Goal: Information Seeking & Learning: Check status

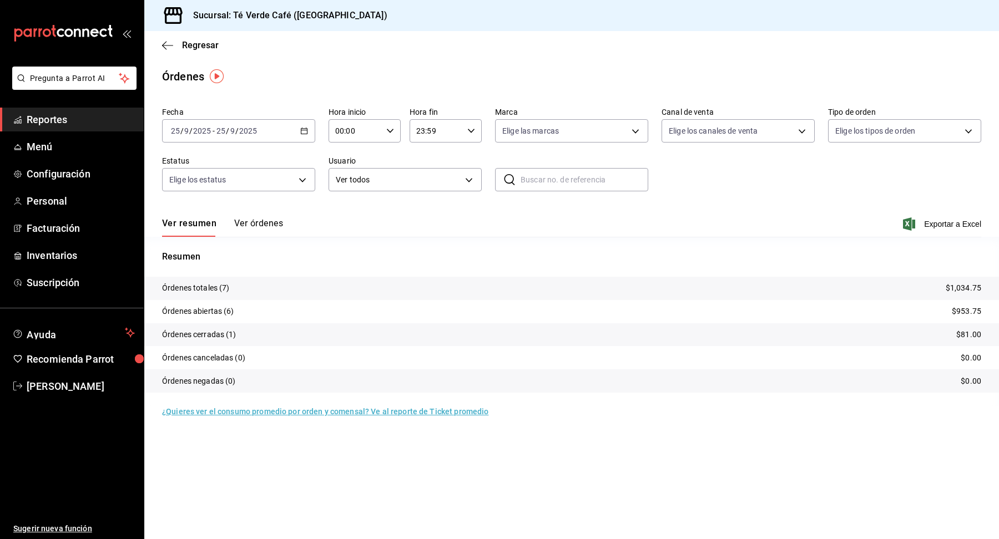
scroll to position [12877, 0]
click at [268, 220] on button "Ver órdenes" at bounding box center [258, 227] width 49 height 19
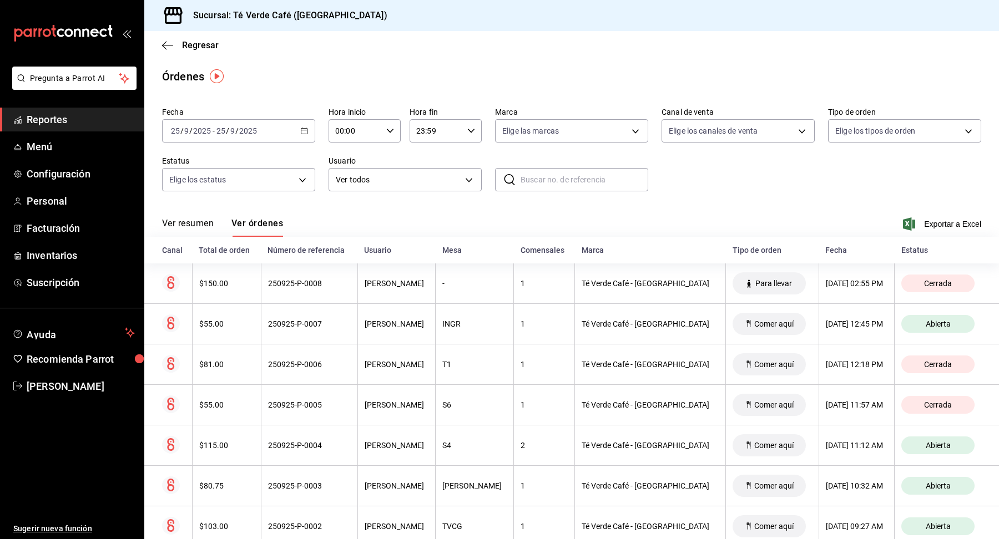
scroll to position [68, 0]
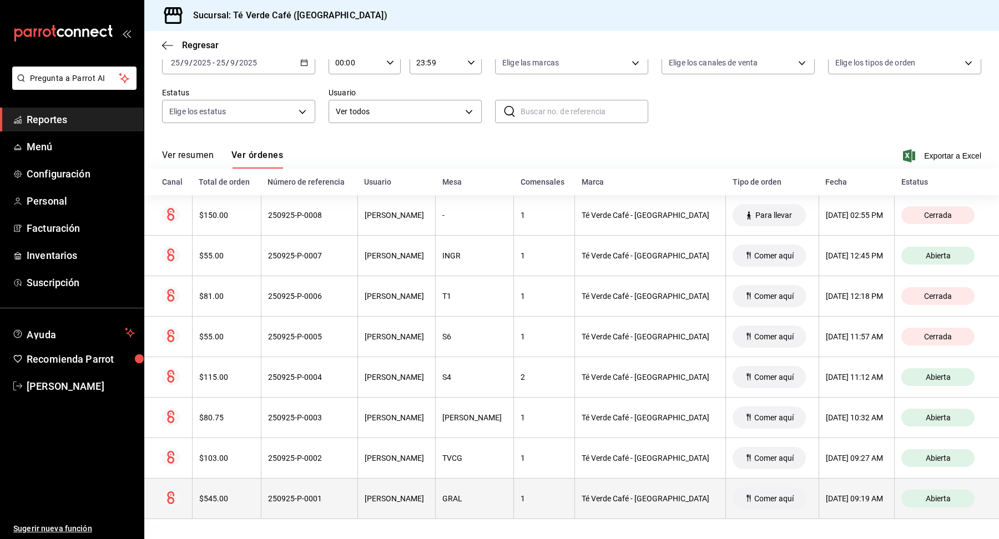
click at [220, 494] on div "$545.00" at bounding box center [226, 498] width 55 height 9
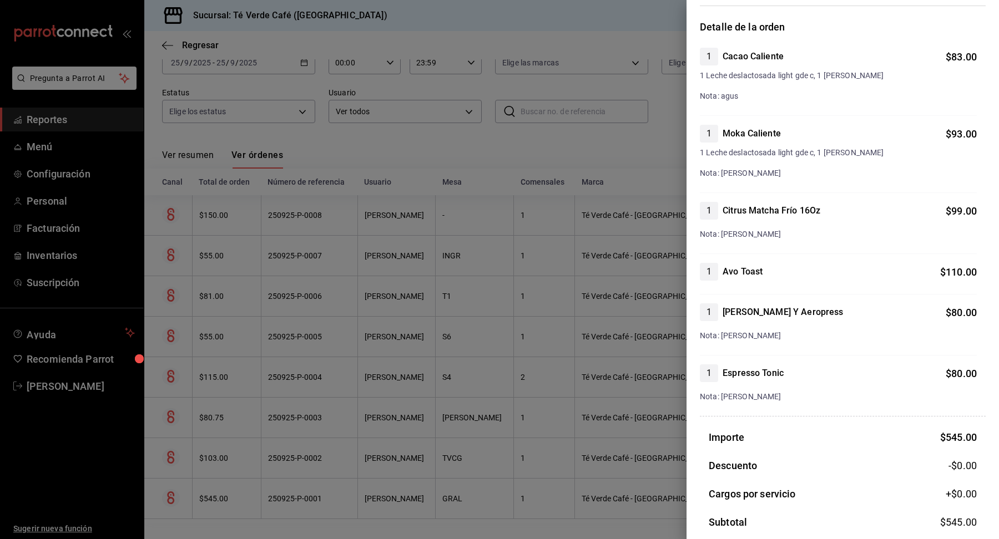
scroll to position [0, 0]
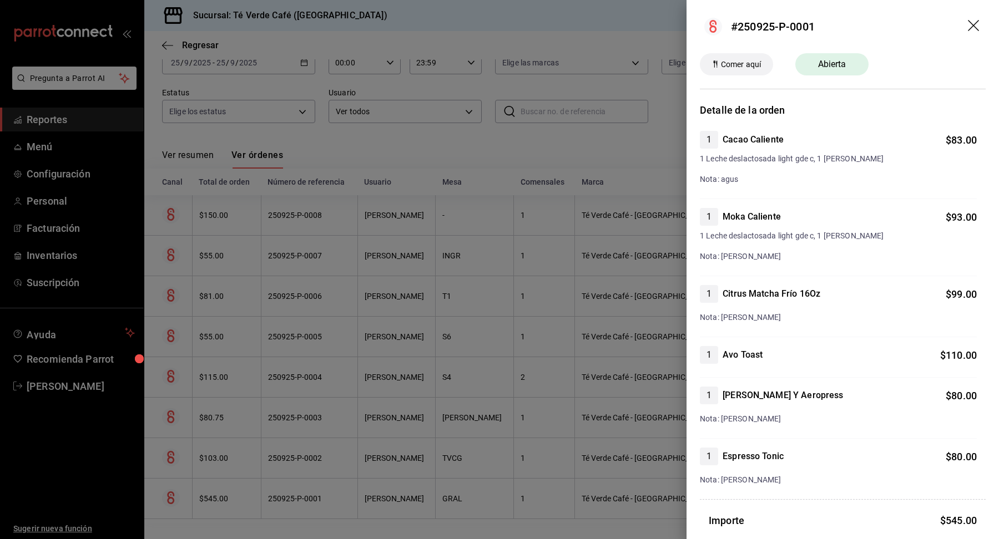
click at [975, 27] on icon "drag" at bounding box center [973, 25] width 11 height 11
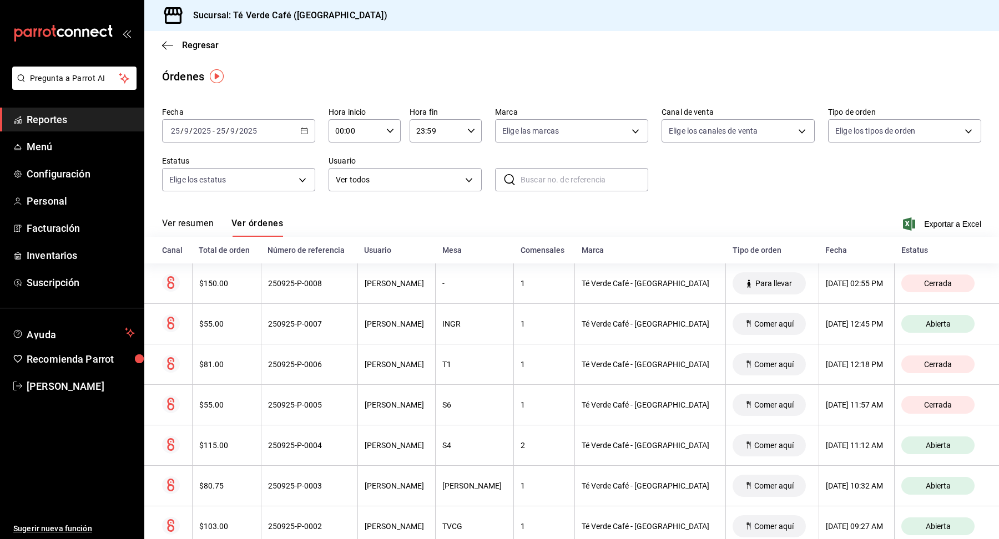
click at [52, 115] on span "Reportes" at bounding box center [81, 119] width 108 height 15
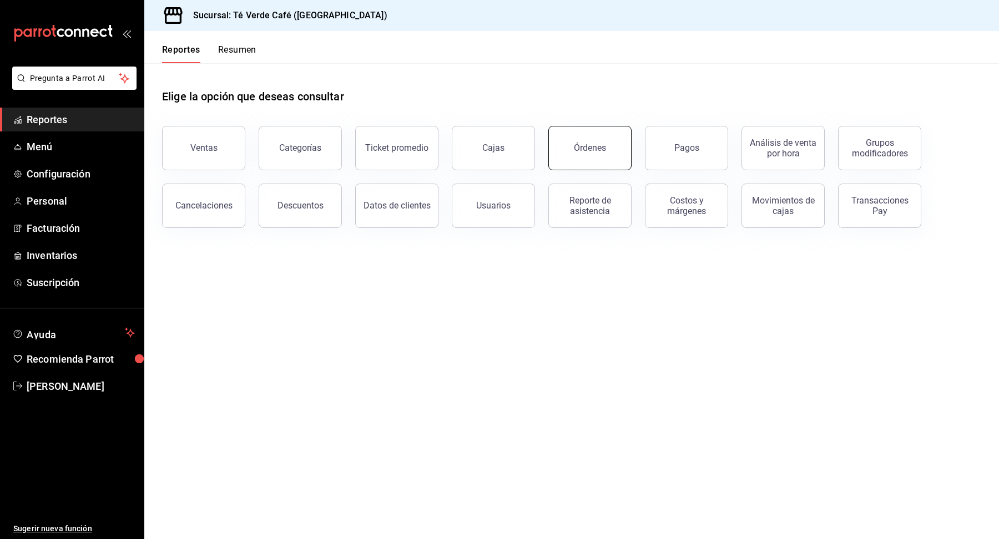
click at [574, 164] on button "Órdenes" at bounding box center [589, 148] width 83 height 44
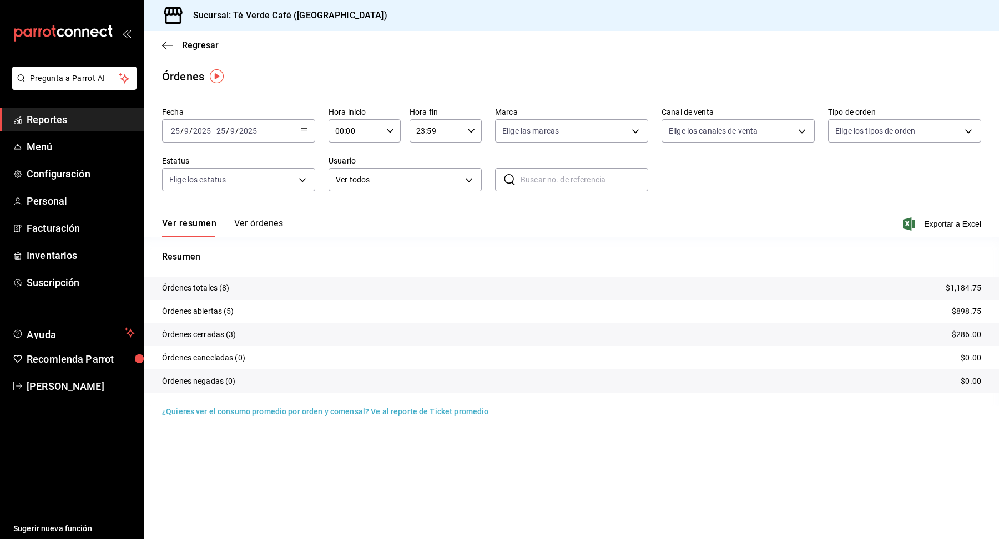
click at [274, 223] on button "Ver órdenes" at bounding box center [258, 227] width 49 height 19
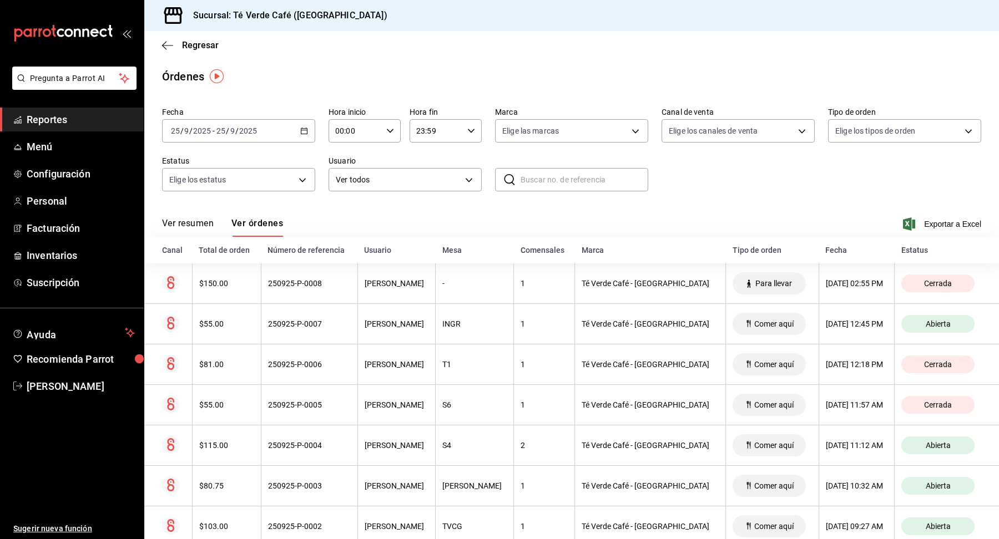
scroll to position [68, 0]
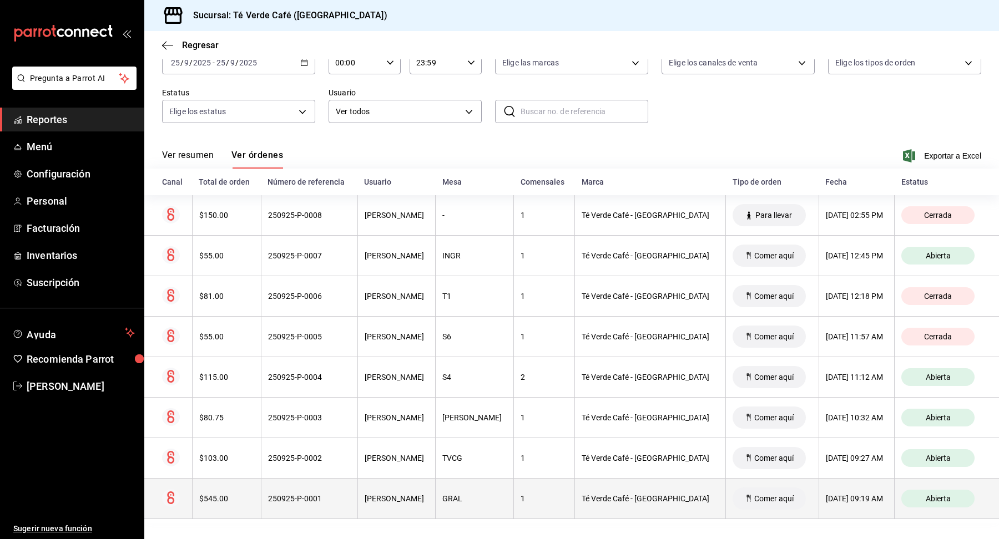
click at [222, 501] on div "$545.00" at bounding box center [226, 498] width 55 height 9
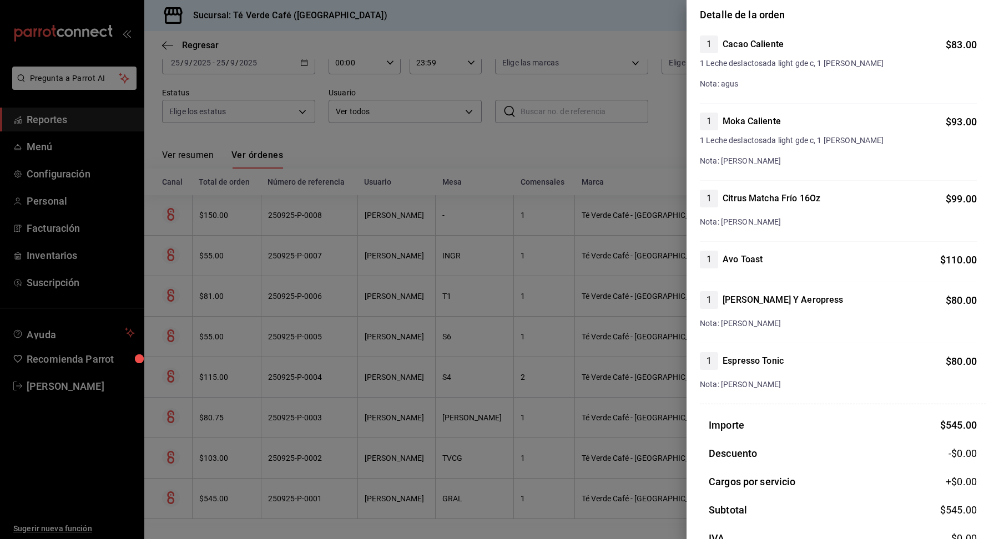
scroll to position [0, 0]
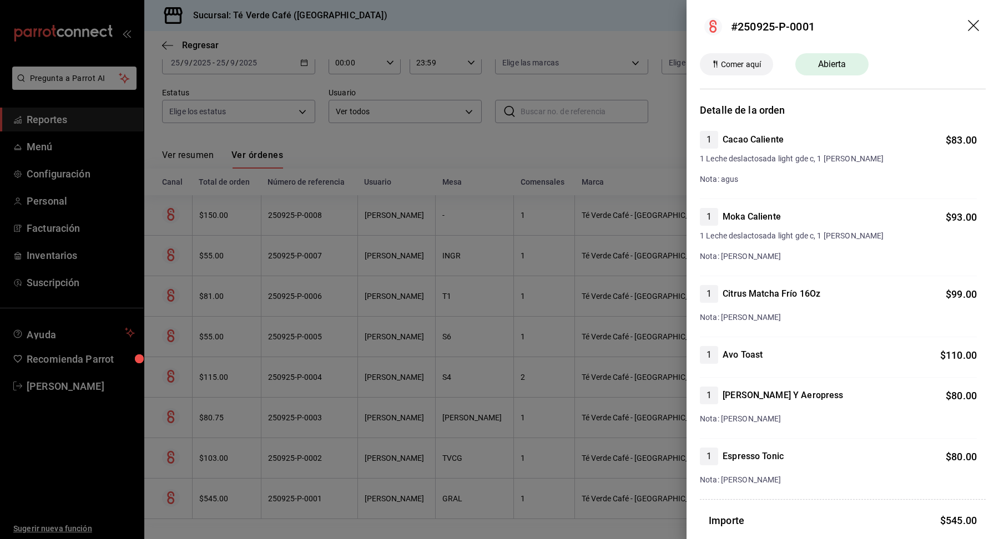
click at [976, 16] on header "#250925-P-0001" at bounding box center [842, 26] width 312 height 53
click at [976, 22] on icon "drag" at bounding box center [973, 25] width 11 height 11
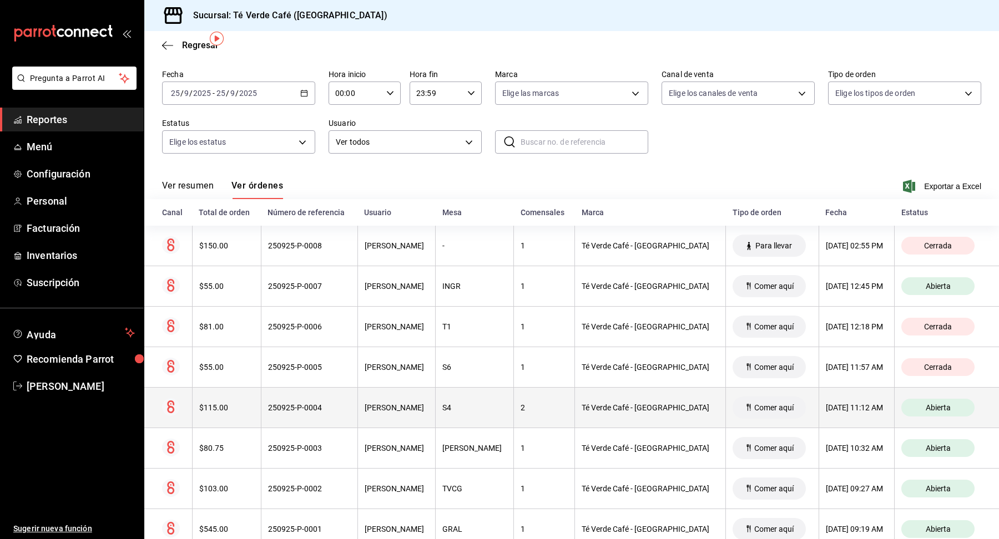
scroll to position [68, 0]
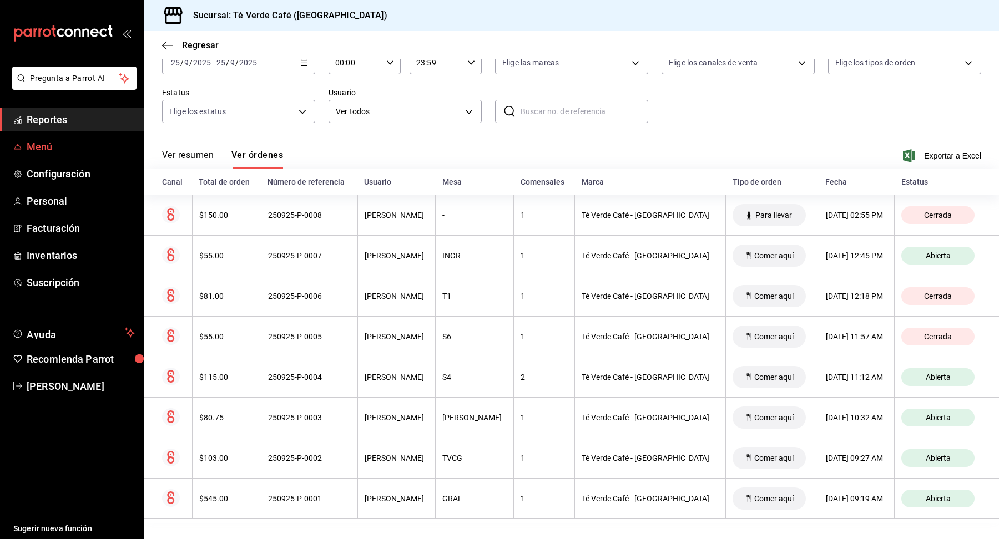
click at [59, 145] on span "Menú" at bounding box center [81, 146] width 108 height 15
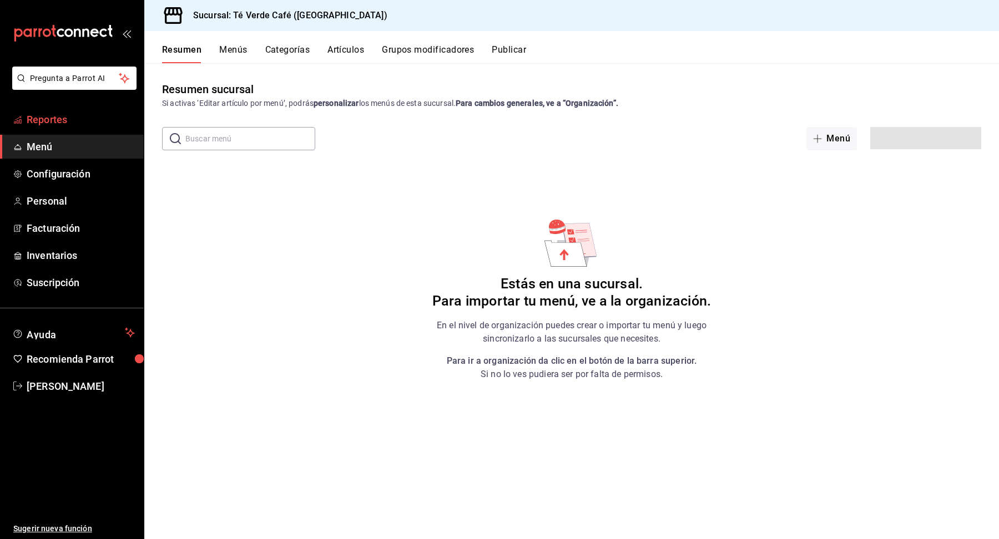
click at [60, 121] on span "Reportes" at bounding box center [81, 119] width 108 height 15
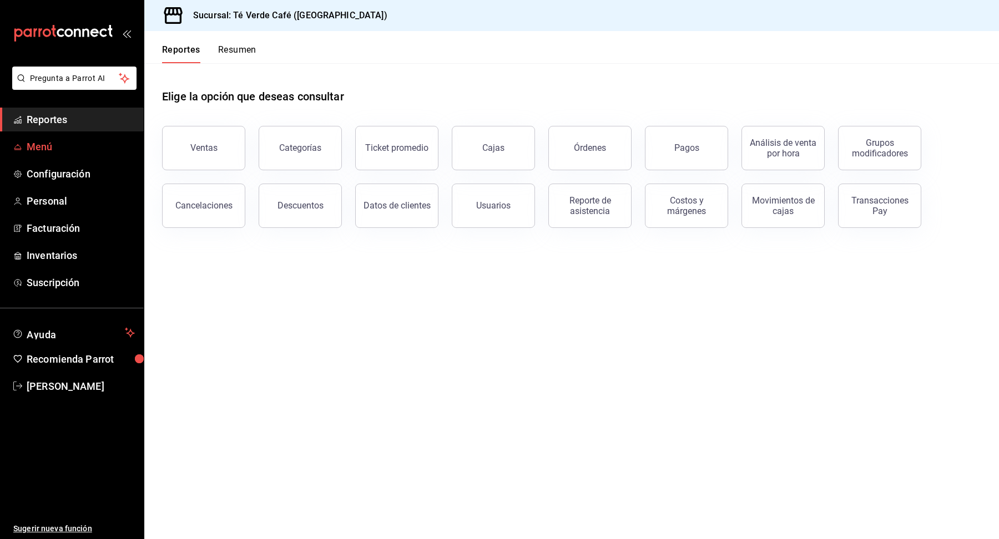
click at [52, 151] on span "Menú" at bounding box center [81, 146] width 108 height 15
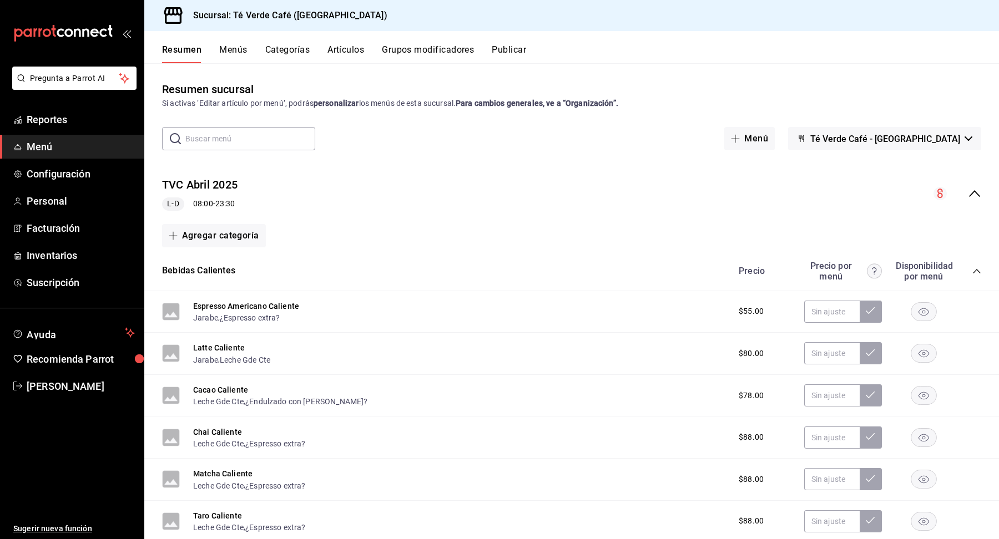
click at [233, 54] on button "Menús" at bounding box center [233, 53] width 28 height 19
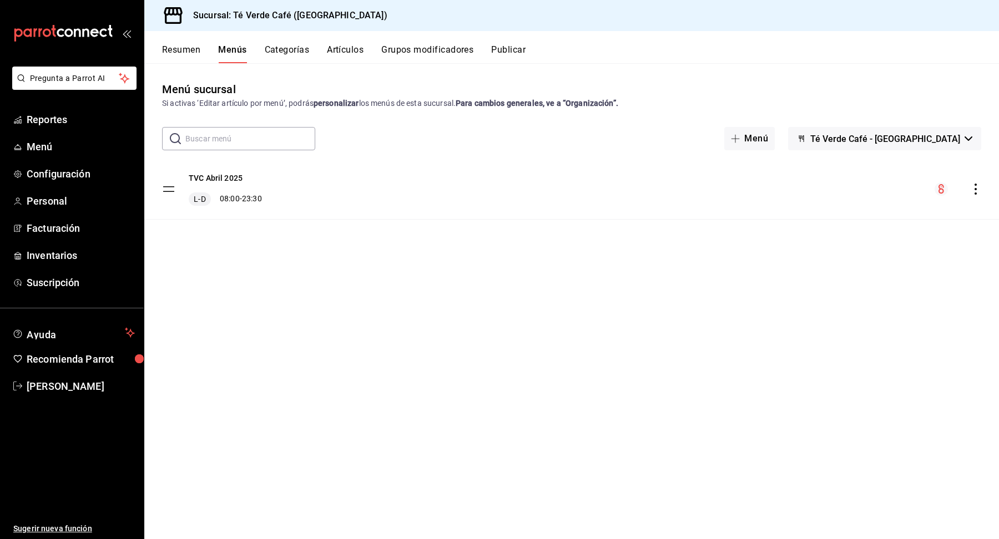
click at [284, 54] on button "Categorías" at bounding box center [287, 53] width 45 height 19
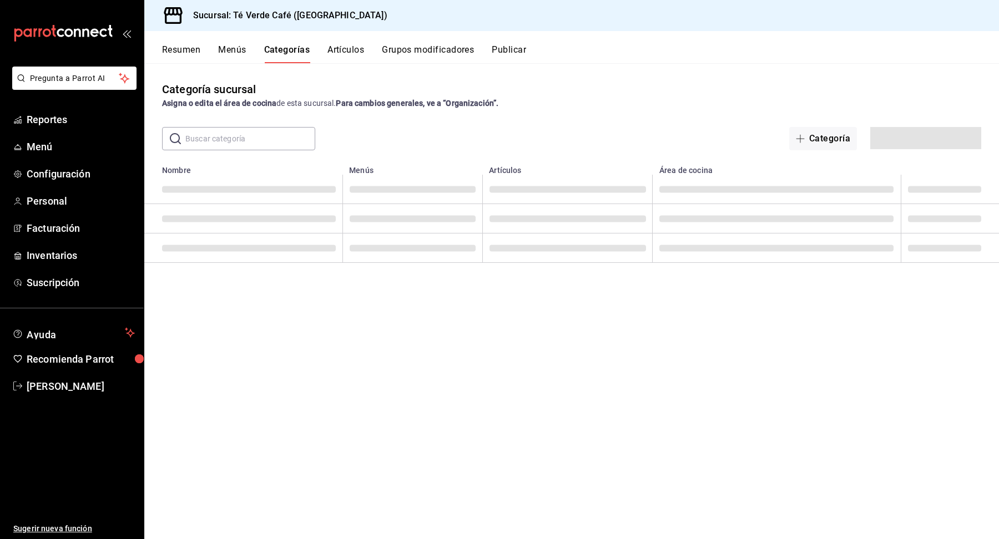
click at [340, 50] on button "Artículos" at bounding box center [345, 53] width 37 height 19
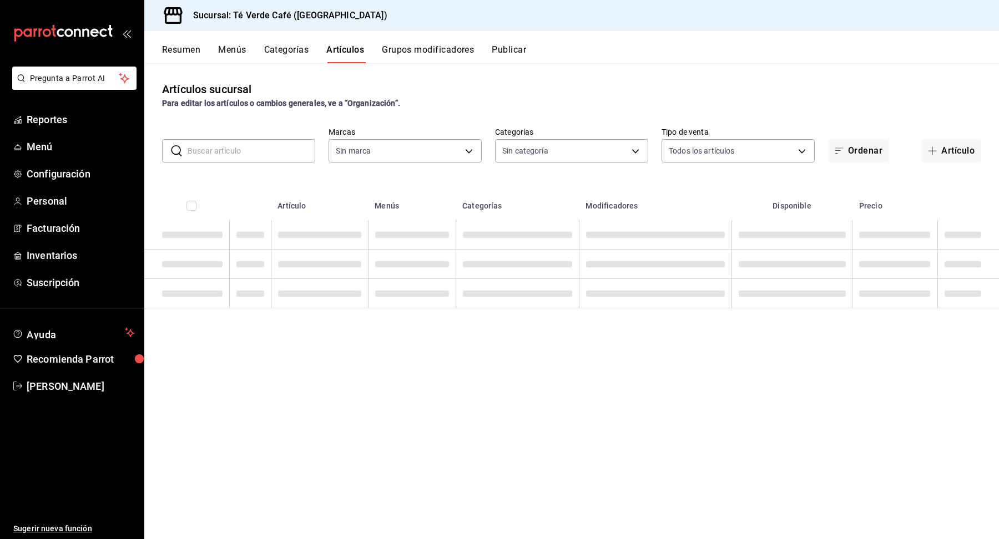
type input "758a6f1e-0dac-4099-973a-2f8b6b85c5fc"
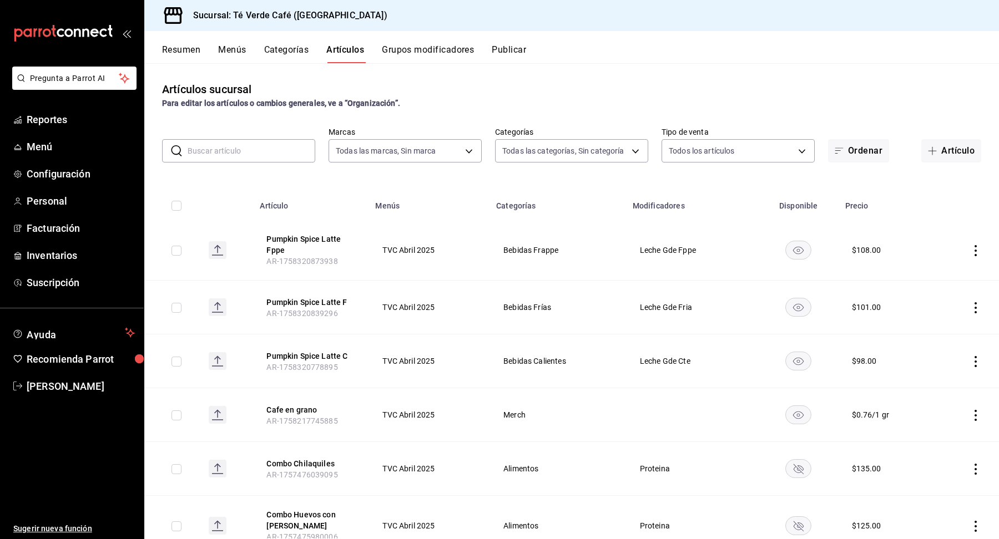
type input "6fc907ff-7848-4a3d-b16b-9cad58542d85,1c9e82c1-e471-42d2-924a-180d1d8fd30c,af3a7…"
click at [63, 119] on span "Reportes" at bounding box center [81, 119] width 108 height 15
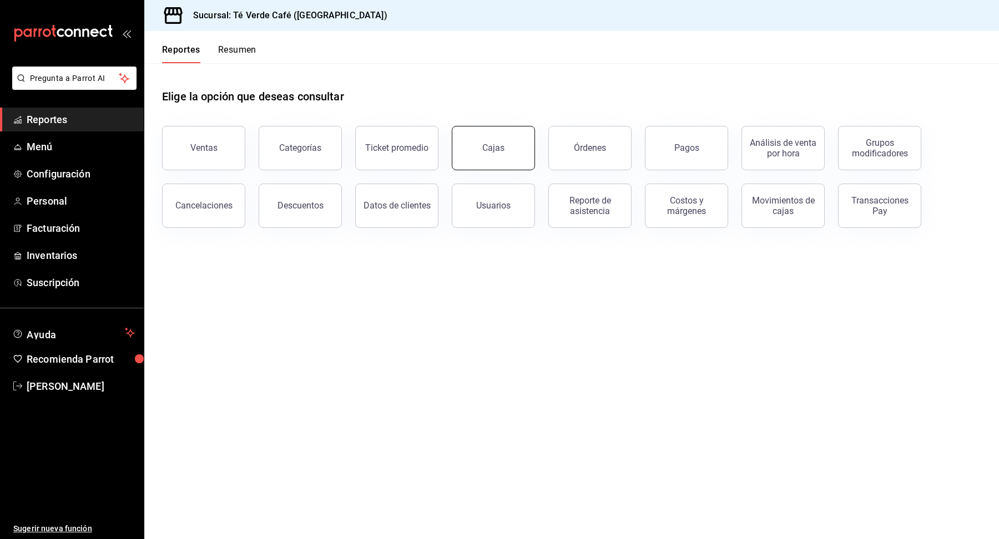
click at [488, 147] on div "Cajas" at bounding box center [493, 147] width 23 height 13
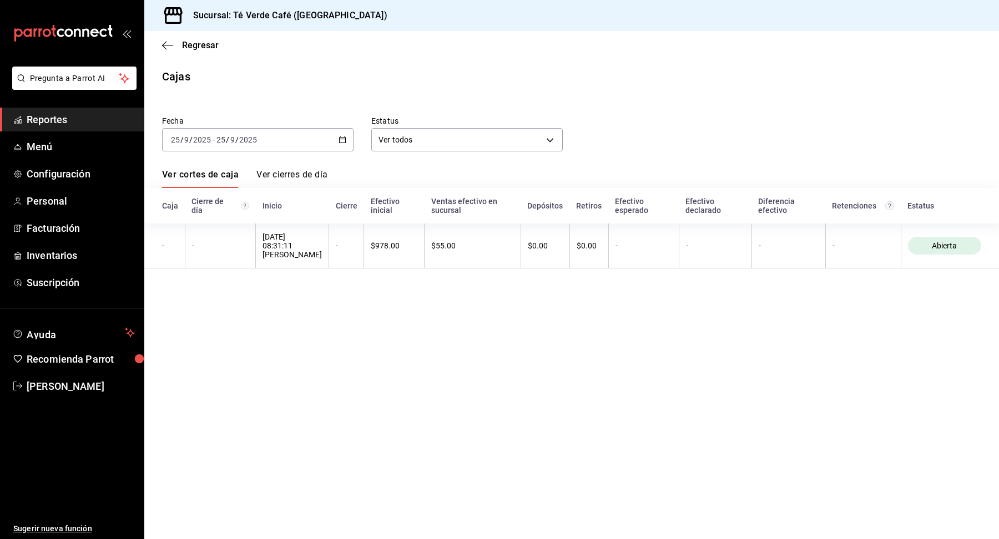
click at [347, 137] on div "[DATE] [DATE] - [DATE] [DATE]" at bounding box center [257, 139] width 191 height 23
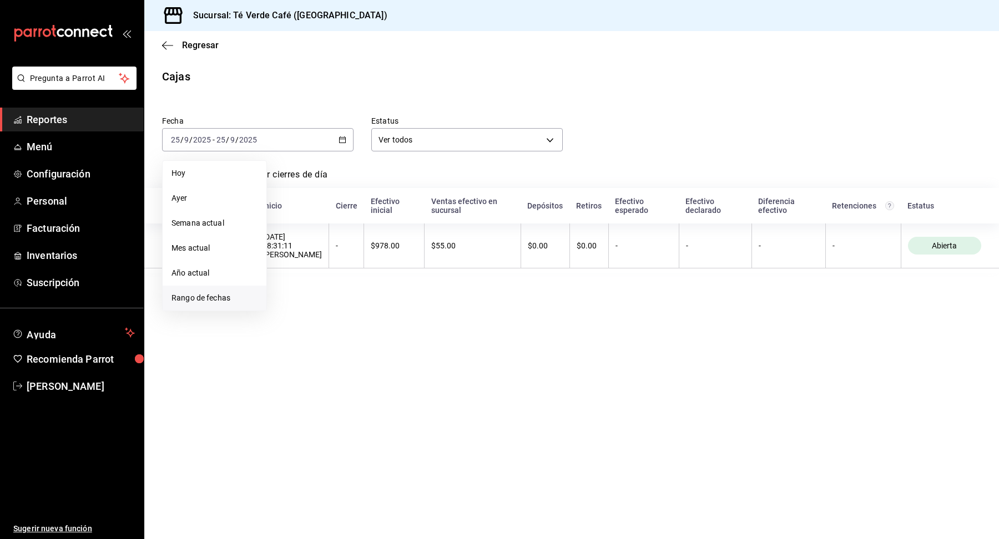
click at [211, 293] on span "Rango de fechas" at bounding box center [214, 298] width 86 height 12
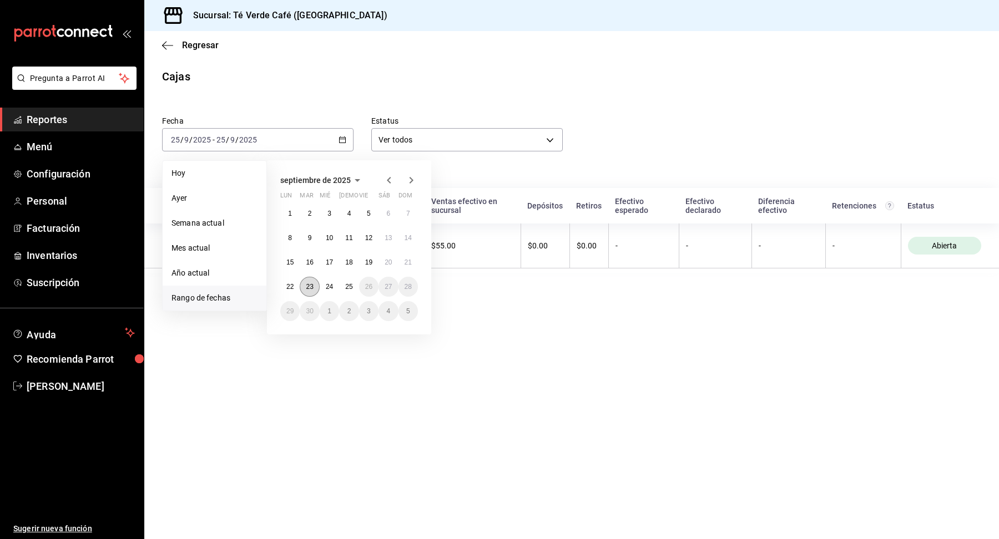
click at [313, 288] on abbr "23" at bounding box center [309, 287] width 7 height 8
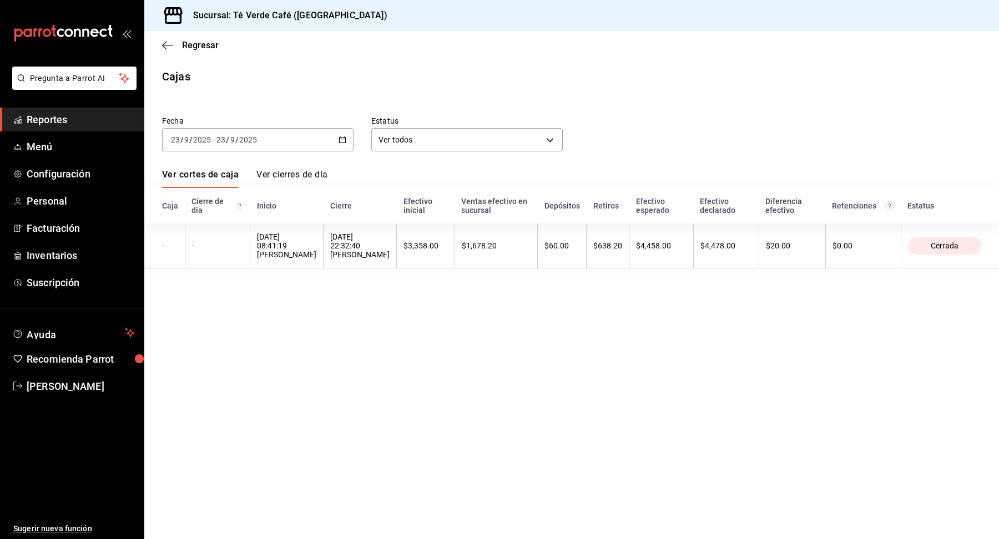
click at [342, 136] on icon "button" at bounding box center [342, 140] width 8 height 8
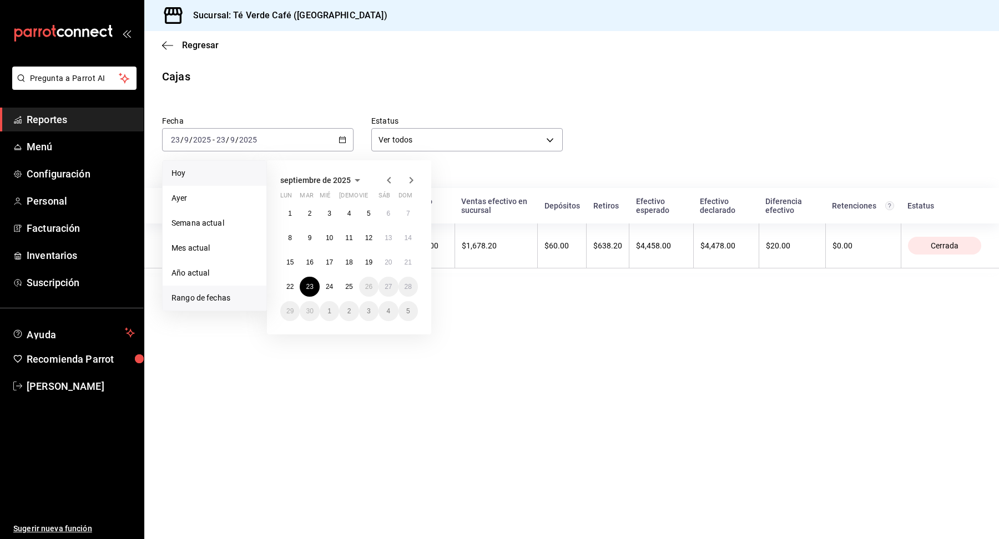
click at [190, 170] on span "Hoy" at bounding box center [214, 174] width 86 height 12
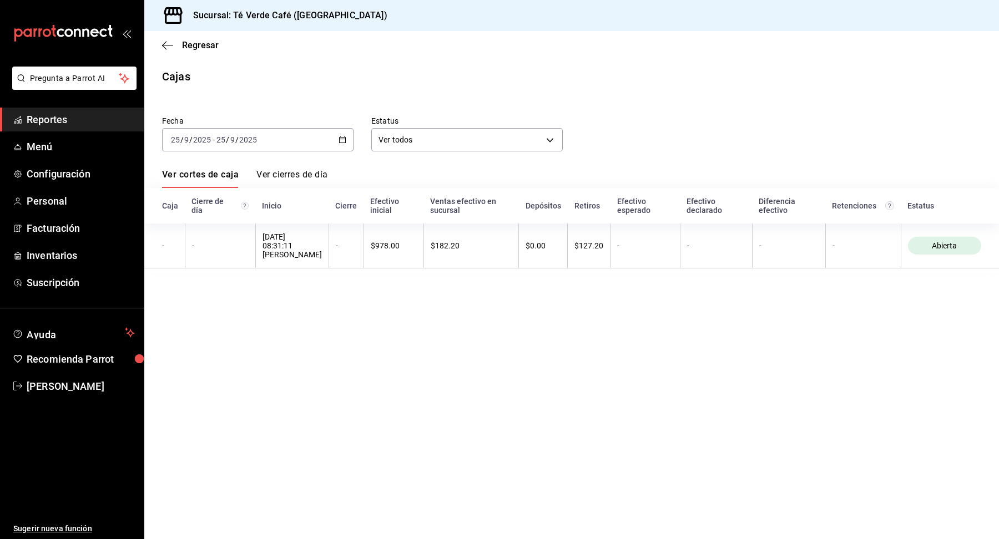
click at [63, 126] on span "Reportes" at bounding box center [81, 119] width 108 height 15
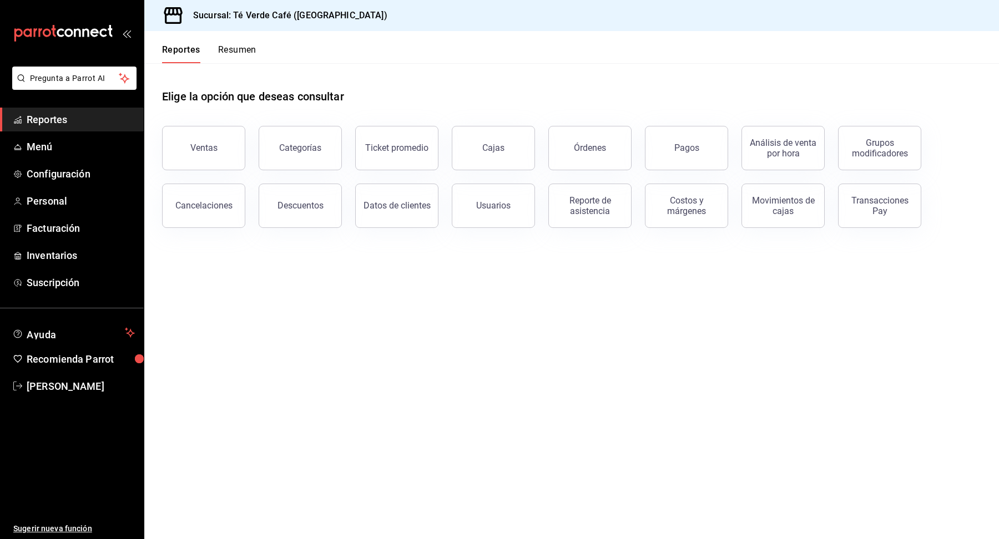
click at [735, 213] on div "Movimientos de cajas" at bounding box center [776, 199] width 97 height 58
click at [760, 213] on div "Movimientos de cajas" at bounding box center [782, 205] width 69 height 21
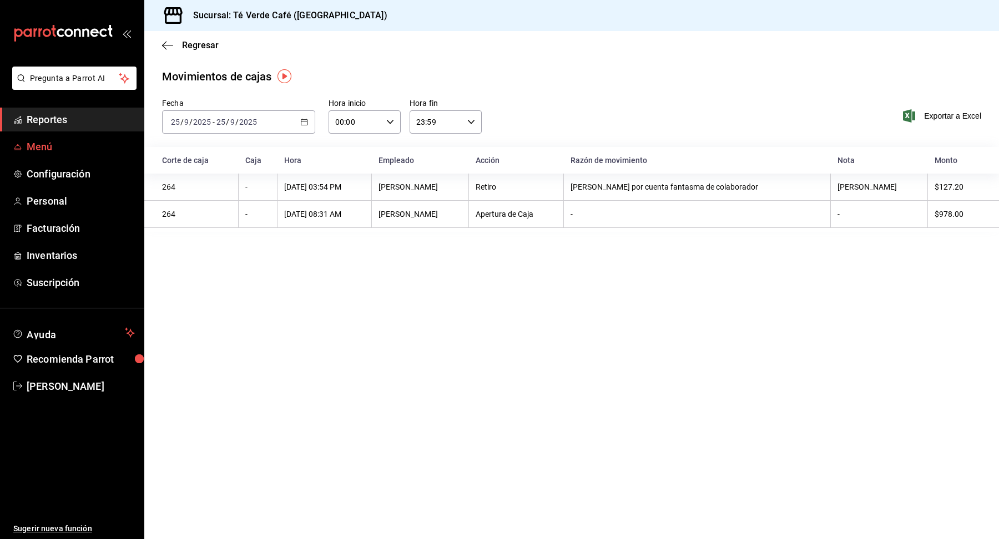
click at [48, 146] on span "Menú" at bounding box center [81, 146] width 108 height 15
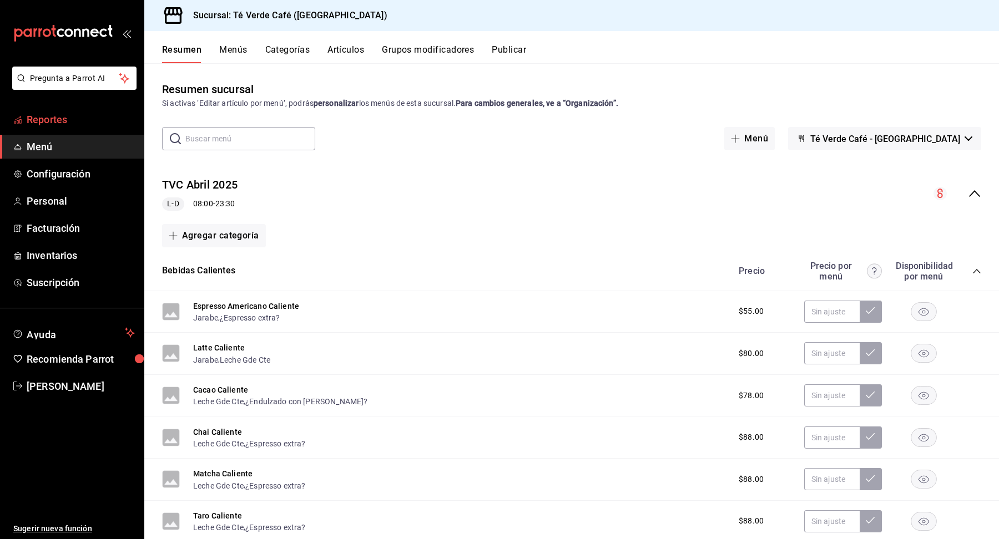
click at [63, 121] on span "Reportes" at bounding box center [81, 119] width 108 height 15
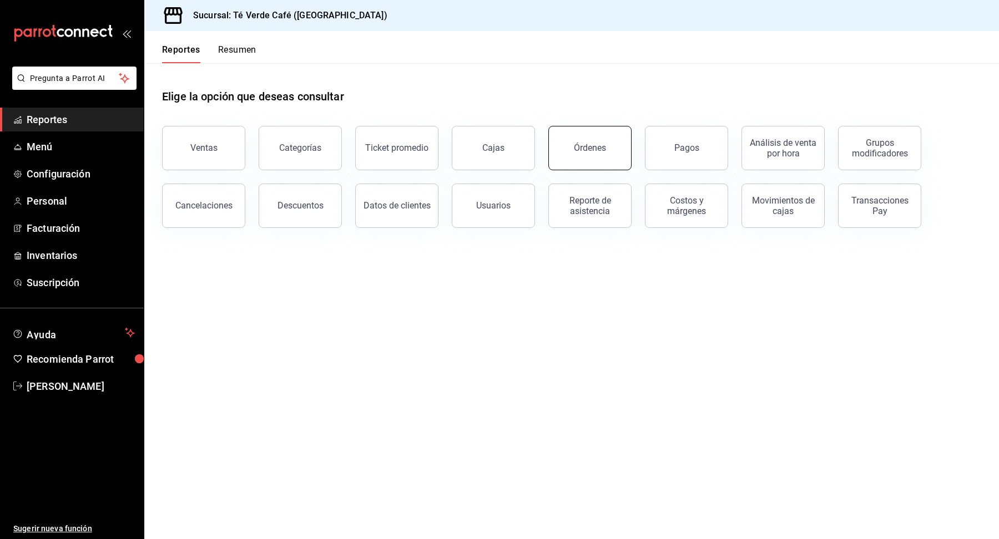
click at [593, 139] on button "Órdenes" at bounding box center [589, 148] width 83 height 44
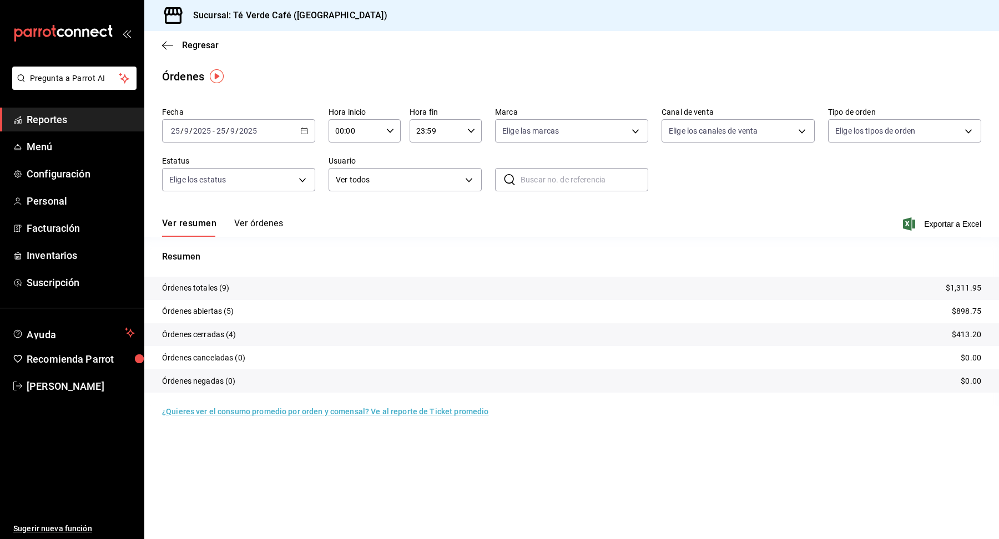
click at [265, 222] on button "Ver órdenes" at bounding box center [258, 227] width 49 height 19
click at [265, 222] on div "Ver resumen Ver órdenes" at bounding box center [222, 227] width 121 height 19
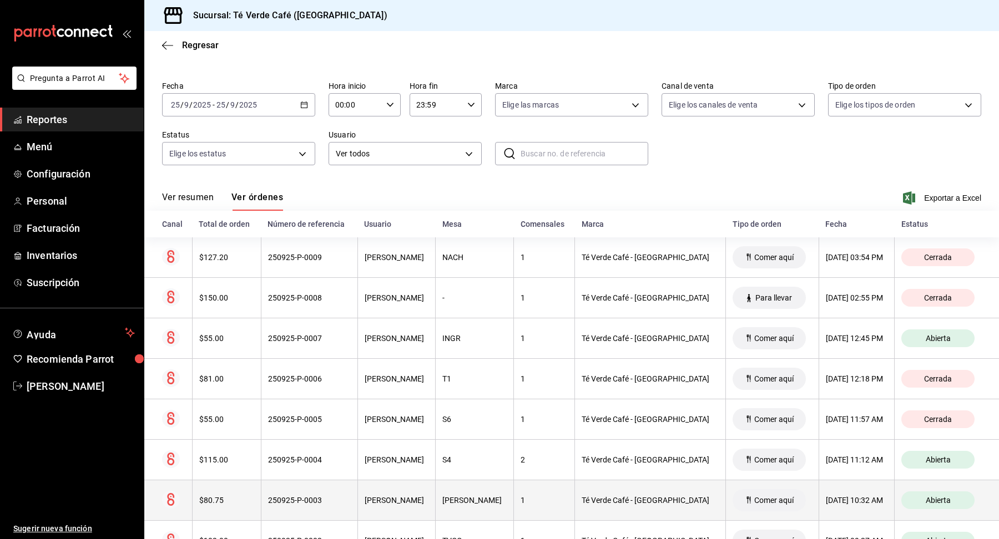
scroll to position [109, 0]
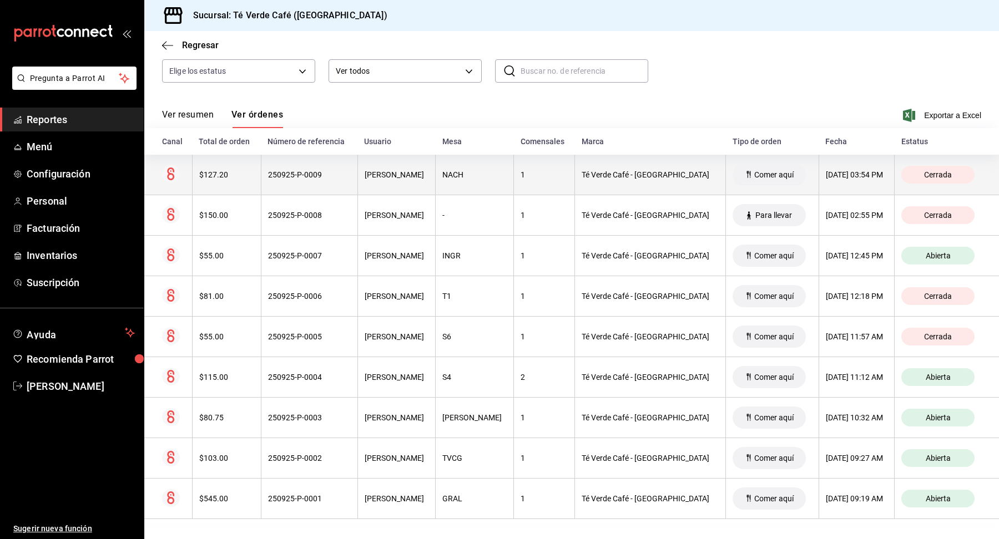
click at [212, 175] on div "$127.20" at bounding box center [226, 174] width 55 height 9
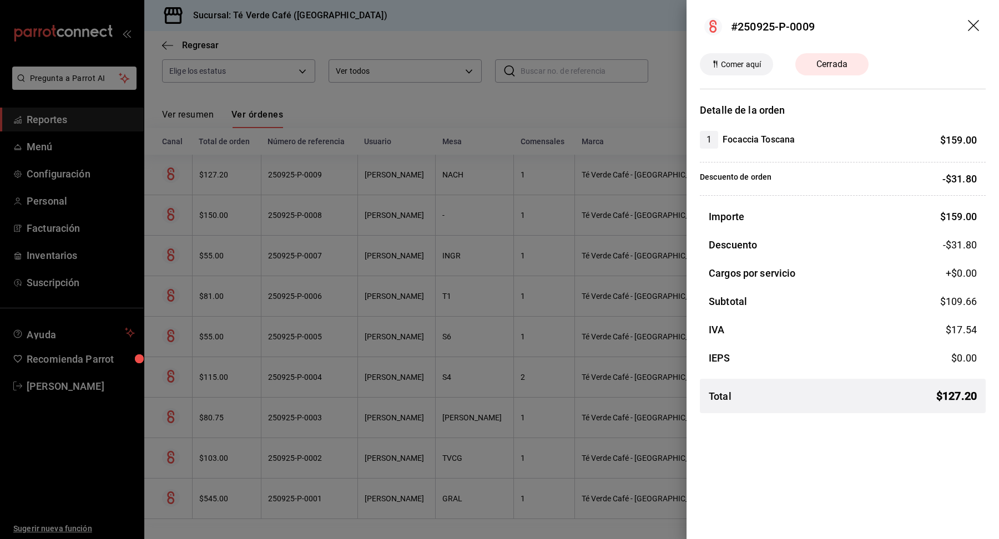
click at [975, 24] on icon "drag" at bounding box center [974, 26] width 13 height 13
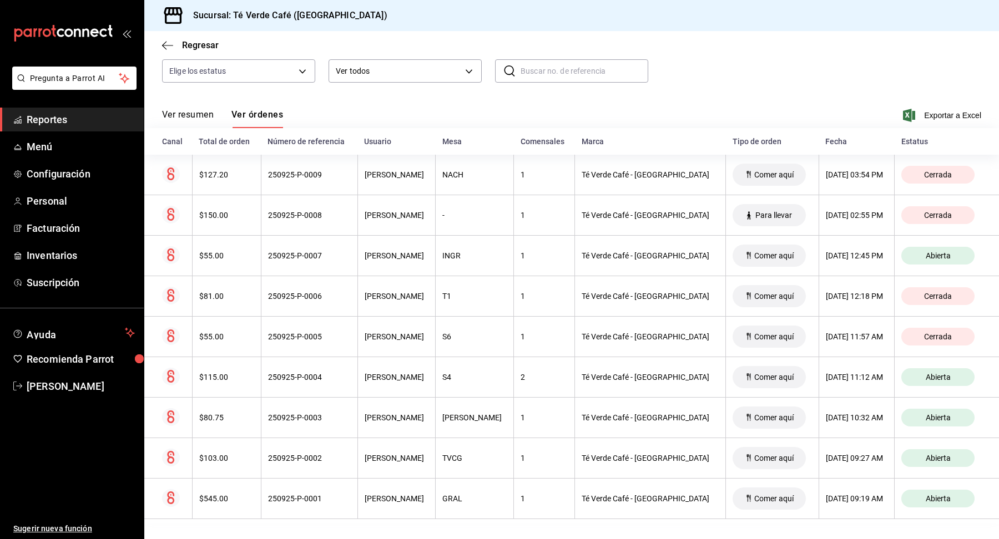
click at [59, 126] on span "Reportes" at bounding box center [81, 119] width 108 height 15
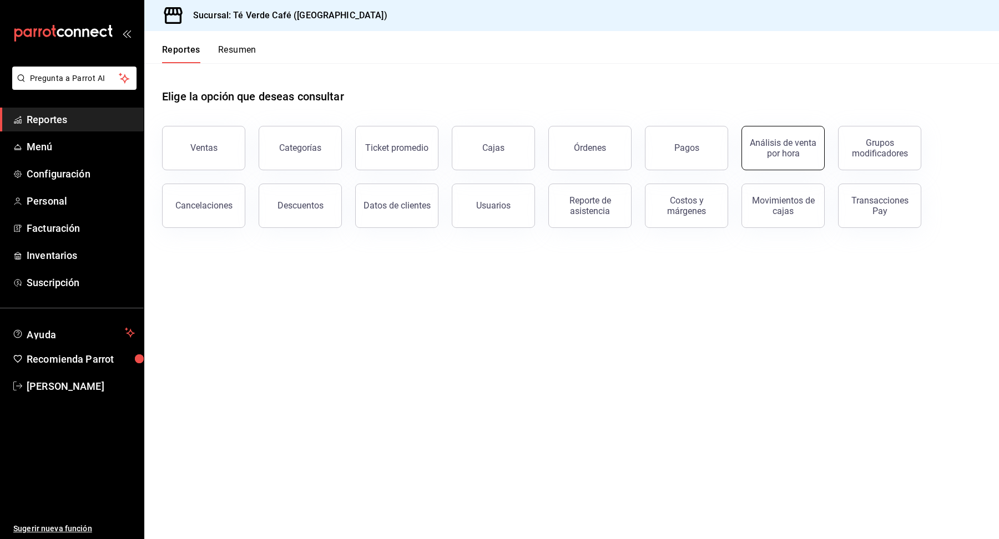
click at [794, 159] on button "Análisis de venta por hora" at bounding box center [782, 148] width 83 height 44
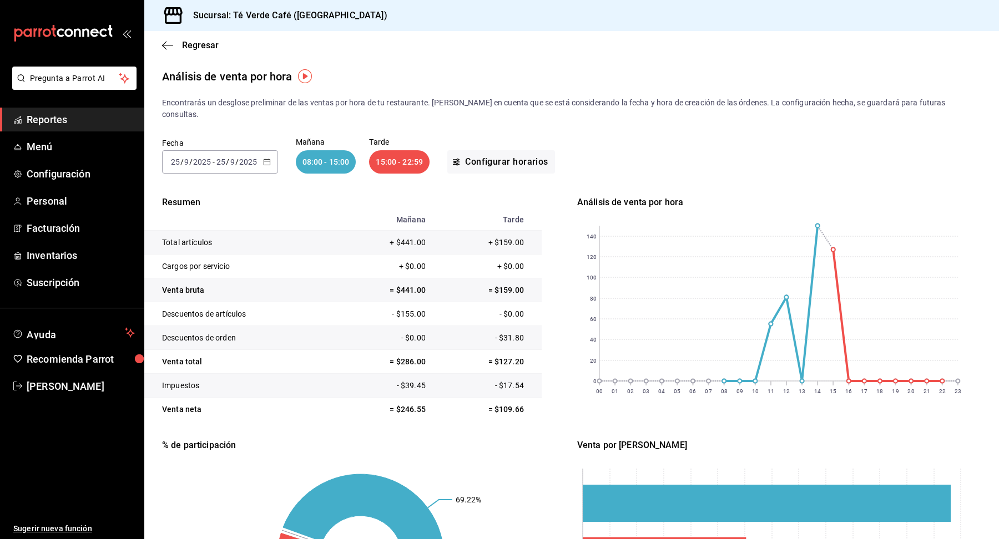
click at [264, 159] on \(Stroke\) "button" at bounding box center [267, 162] width 7 height 6
click at [211, 265] on span "Mes actual" at bounding box center [214, 271] width 86 height 12
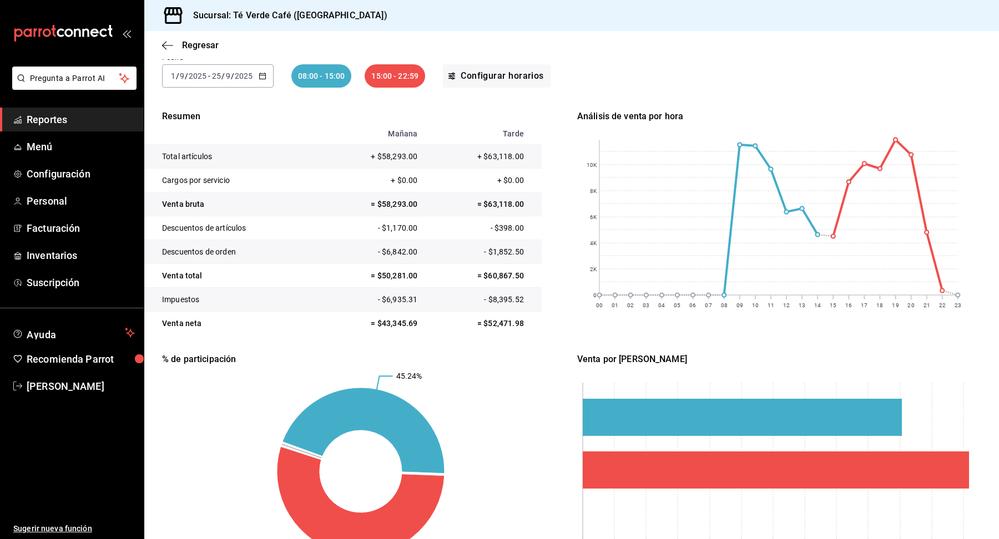
scroll to position [145, 0]
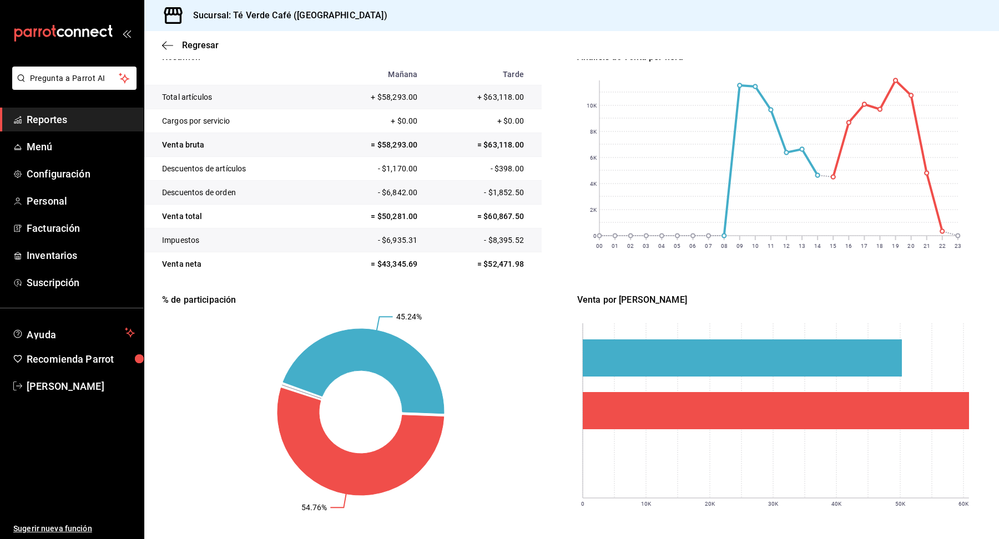
click at [48, 120] on span "Reportes" at bounding box center [81, 119] width 108 height 15
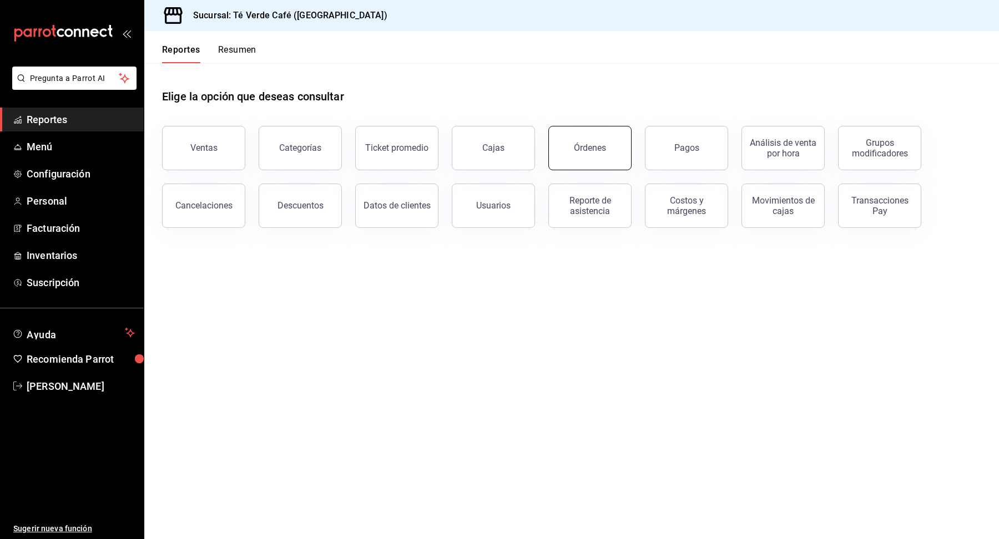
click at [588, 149] on div "Órdenes" at bounding box center [590, 148] width 32 height 11
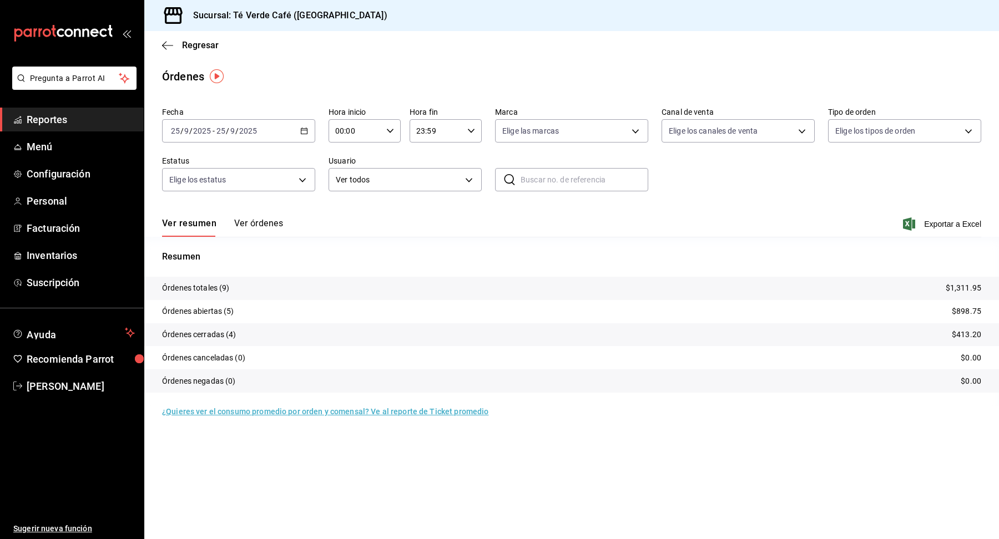
click at [274, 226] on button "Ver órdenes" at bounding box center [258, 227] width 49 height 19
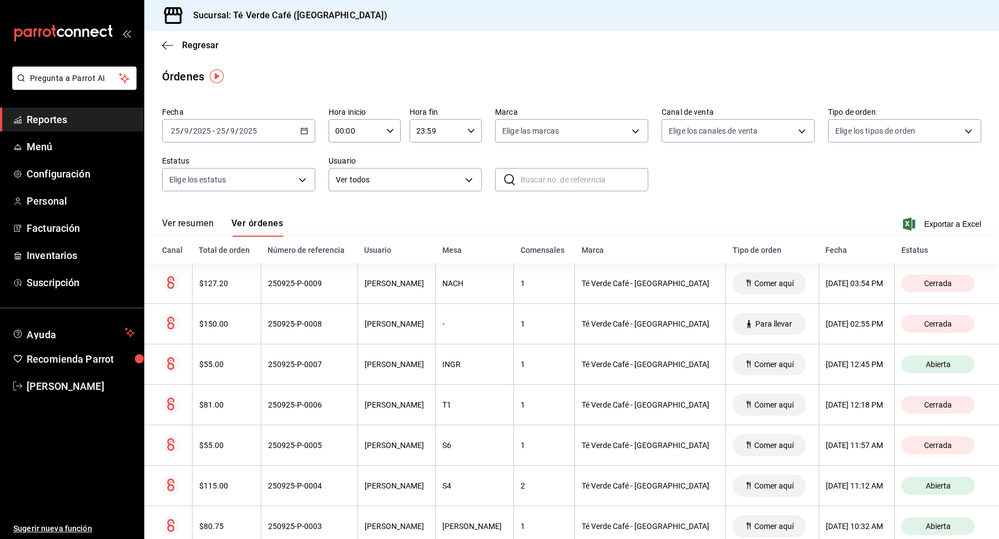
click at [57, 117] on span "Reportes" at bounding box center [81, 119] width 108 height 15
